Goal: Check status: Check status

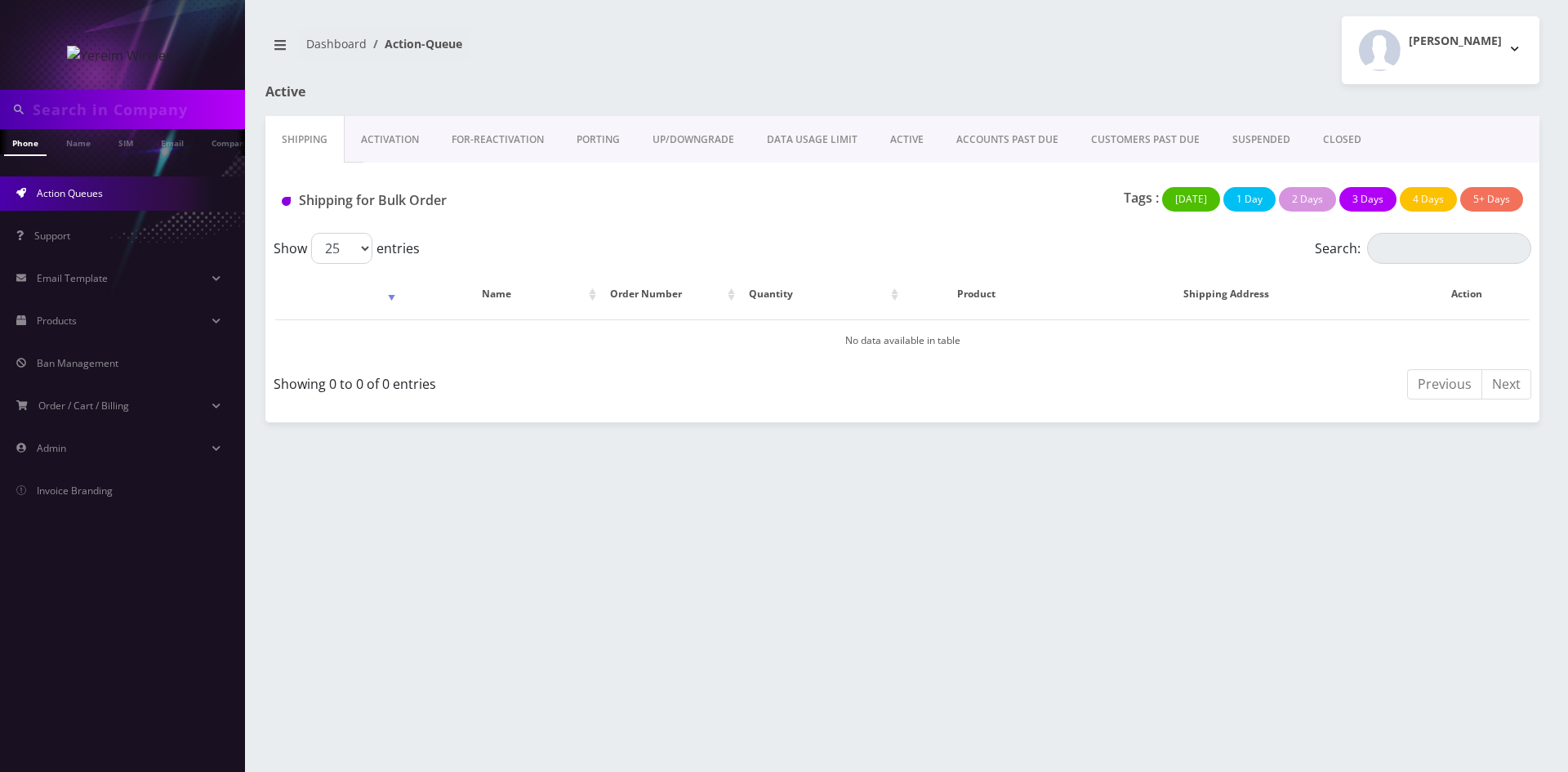
click at [901, 129] on link "ACTIVE" at bounding box center [907, 139] width 67 height 47
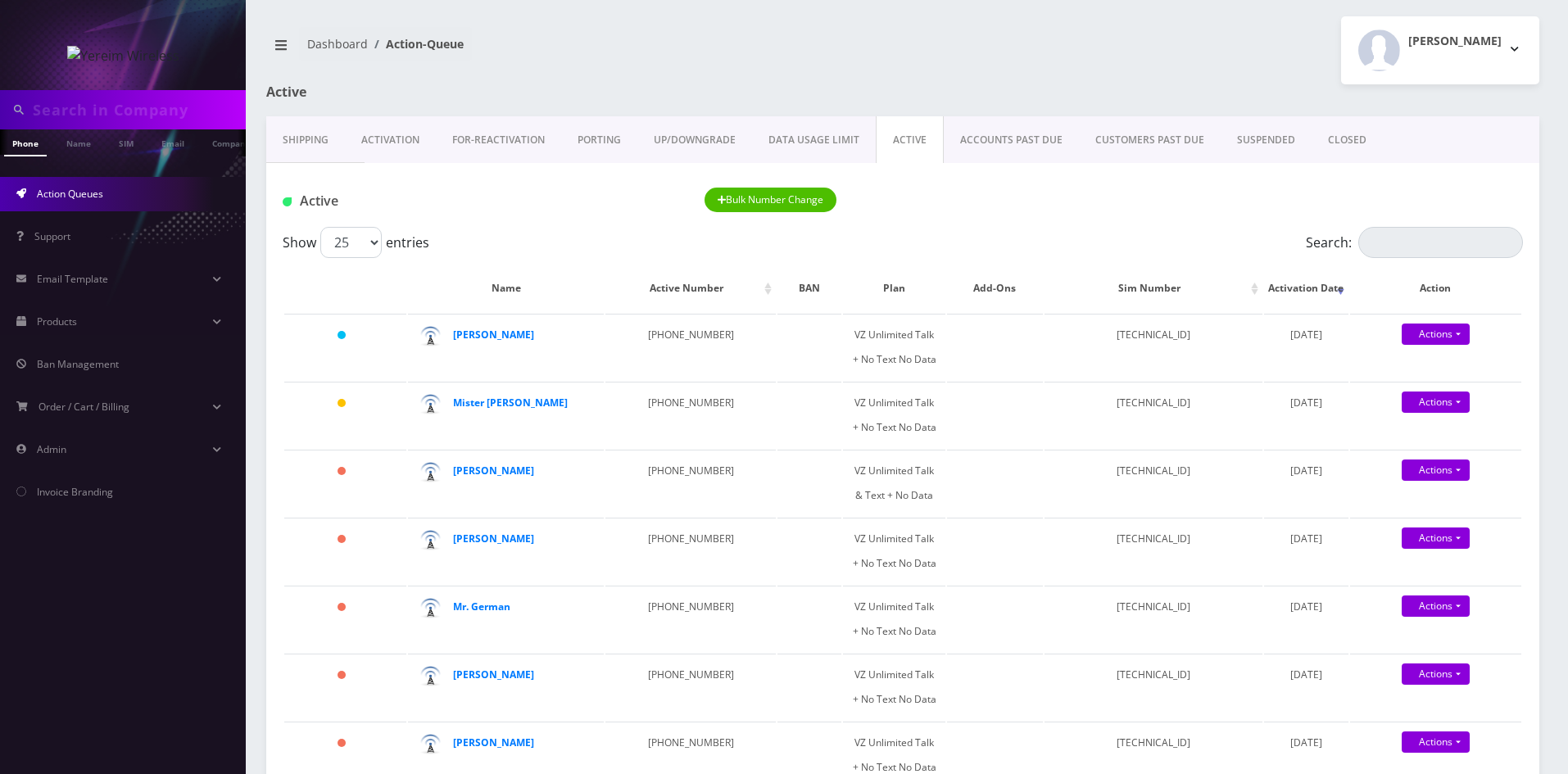
click at [299, 94] on h1 "Active" at bounding box center [470, 92] width 408 height 15
click at [1415, 245] on input "Search:" at bounding box center [1440, 242] width 165 height 31
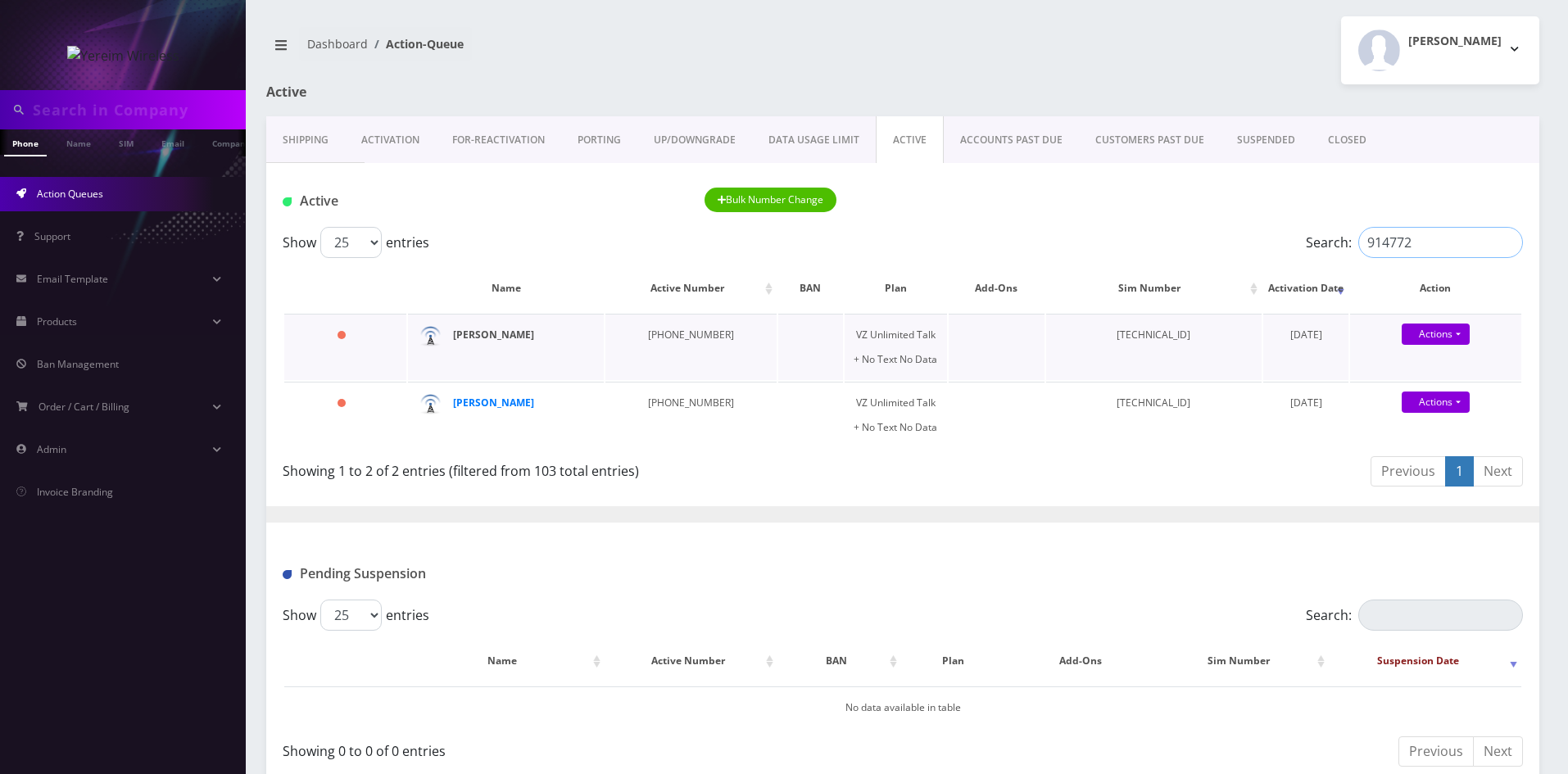
type input "914772"
click at [498, 337] on strong "[PERSON_NAME]" at bounding box center [493, 335] width 81 height 14
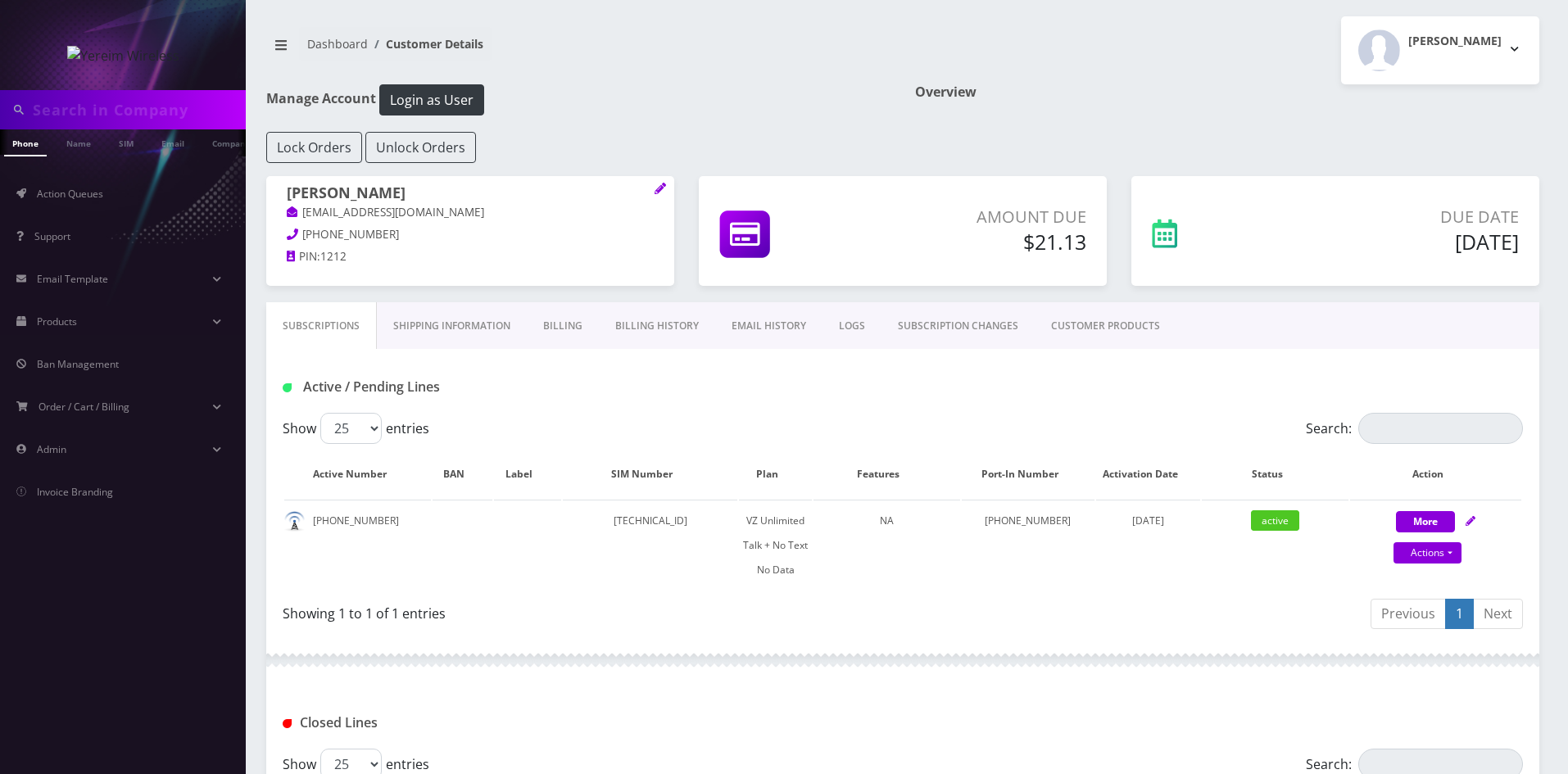
click at [662, 337] on link "Billing History" at bounding box center [656, 325] width 117 height 47
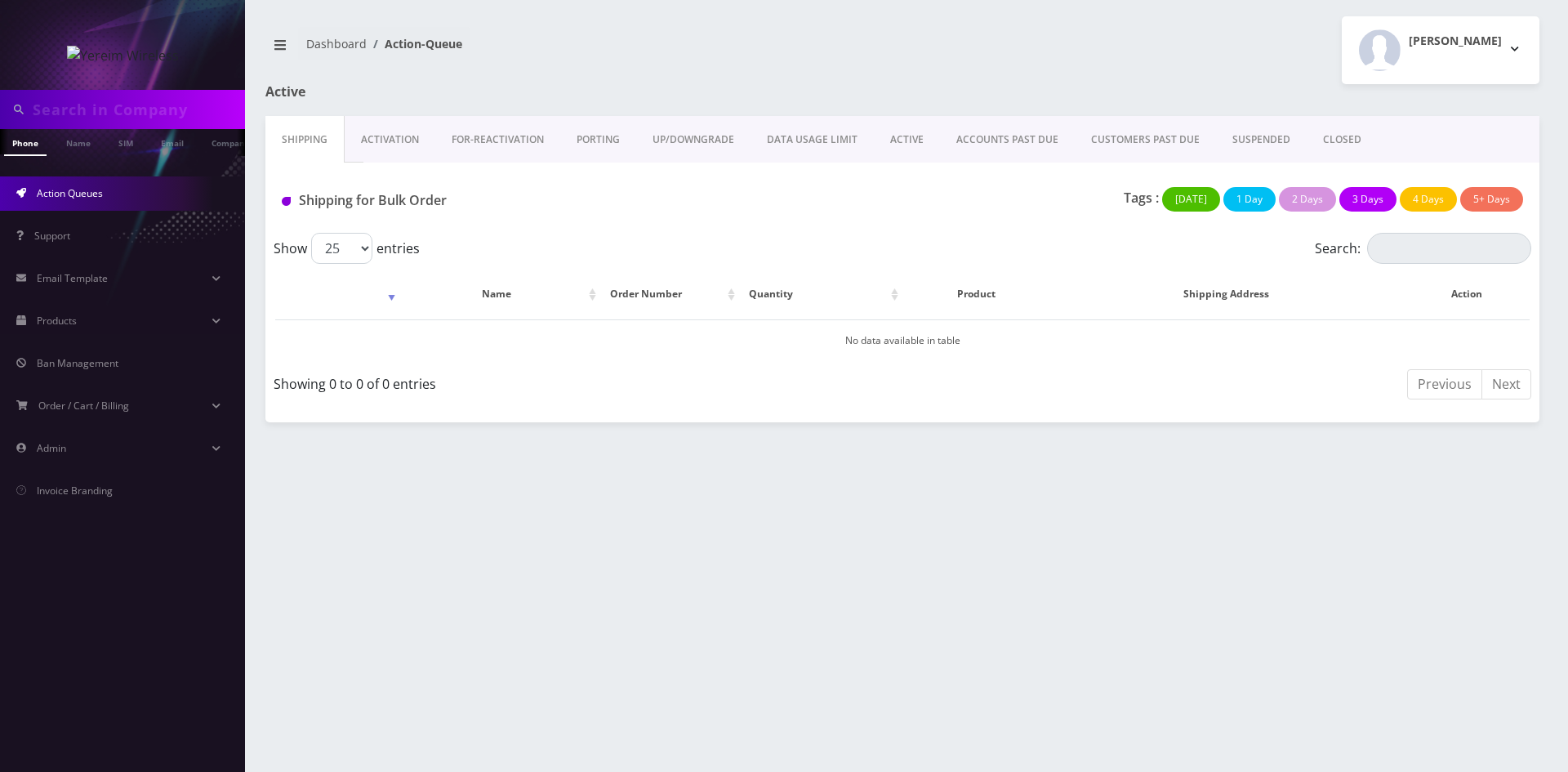
click at [908, 131] on link "ACTIVE" at bounding box center [907, 139] width 67 height 47
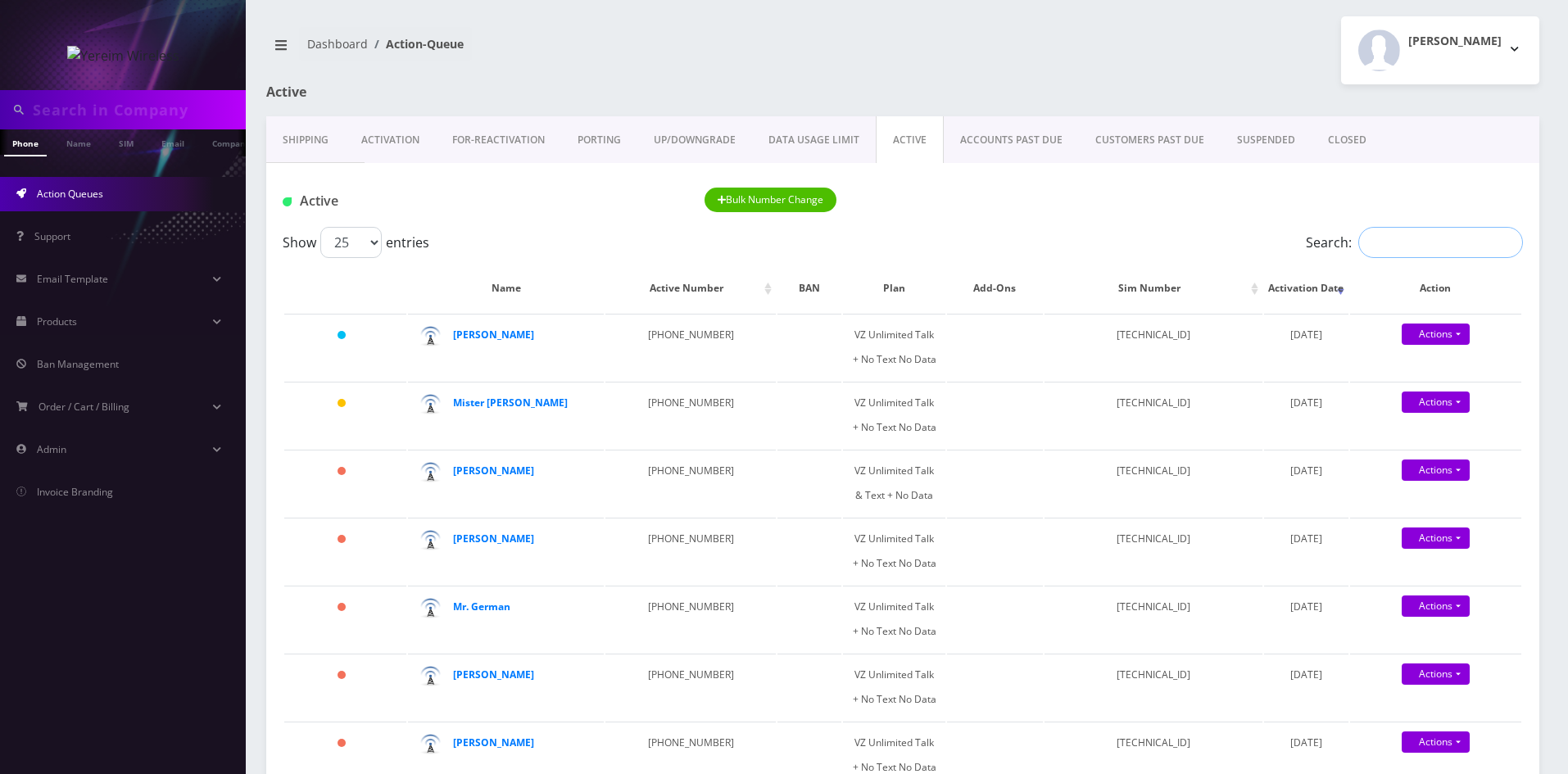
click at [1377, 229] on input "Search:" at bounding box center [1440, 242] width 165 height 31
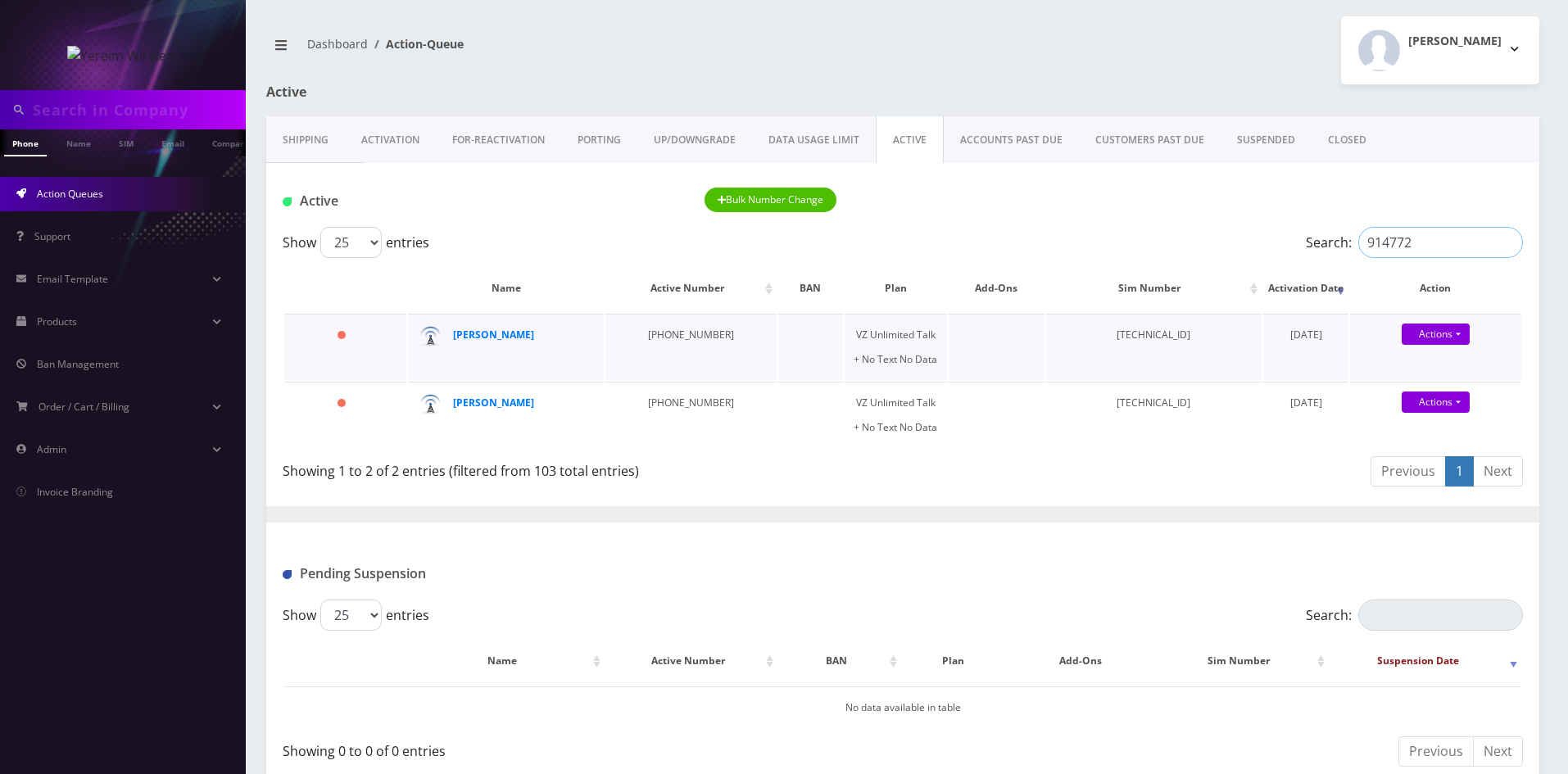
type input "914772"
click at [610, 339] on td "[PHONE_NUMBER]" at bounding box center [691, 346] width 171 height 67
click at [1119, 361] on td "[TECHNICAL_ID]" at bounding box center [1154, 346] width 216 height 67
